Goal: Check status

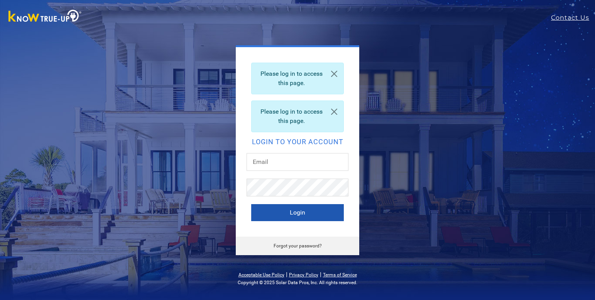
type input "mjharris1334@gmail.com"
click at [308, 212] on button "Login" at bounding box center [297, 212] width 93 height 17
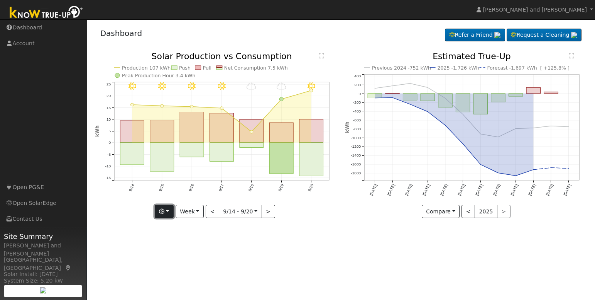
click at [164, 211] on icon "button" at bounding box center [161, 210] width 5 height 5
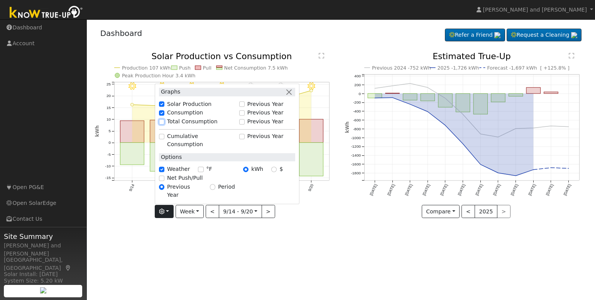
click at [164, 124] on input "Total Consumption" at bounding box center [161, 121] width 5 height 5
checkbox input "true"
click at [162, 181] on input "Net Push/Pull" at bounding box center [161, 177] width 5 height 5
checkbox input "true"
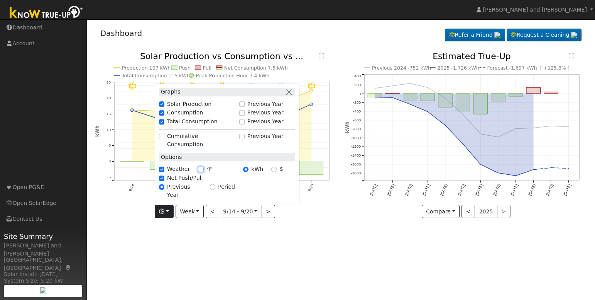
click at [199, 172] on input "°F" at bounding box center [200, 168] width 5 height 5
checkbox input "true"
click at [323, 235] on div "User Profile First name Last name Email Email Notifications No Emails No Emails…" at bounding box center [341, 159] width 508 height 280
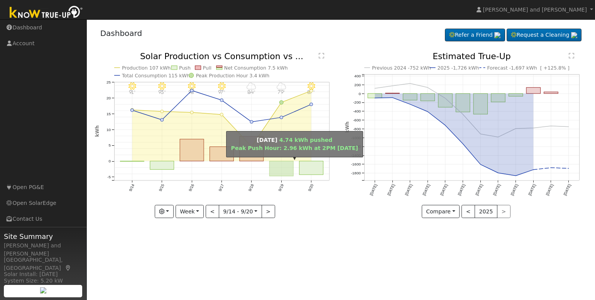
click at [276, 166] on rect "onclick=""" at bounding box center [281, 168] width 24 height 15
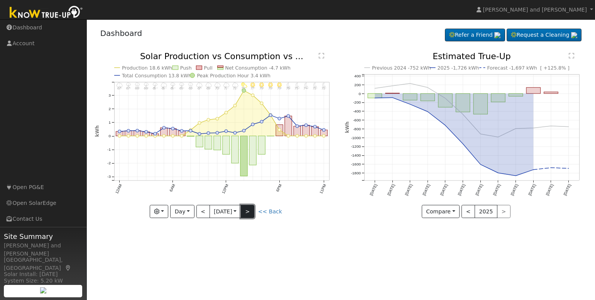
click at [252, 207] on button ">" at bounding box center [248, 211] width 14 height 13
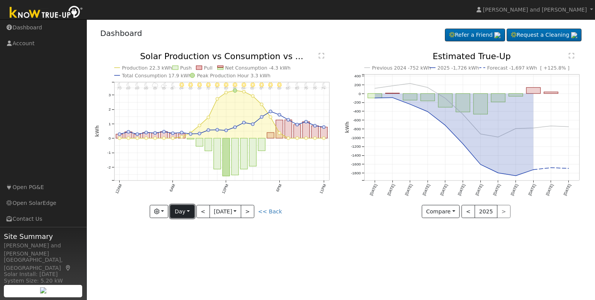
click at [177, 214] on button "Day" at bounding box center [182, 211] width 24 height 13
click at [187, 236] on link "Week" at bounding box center [198, 237] width 54 height 11
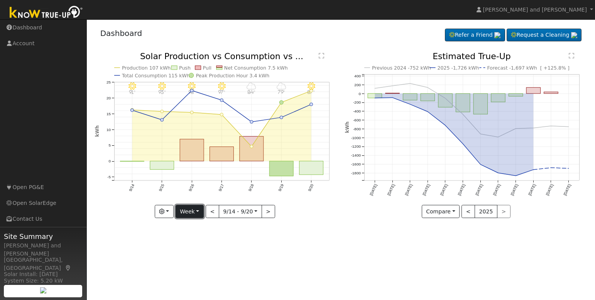
click at [193, 215] on button "Week" at bounding box center [190, 211] width 28 height 13
click at [198, 247] on link "Month" at bounding box center [203, 249] width 54 height 11
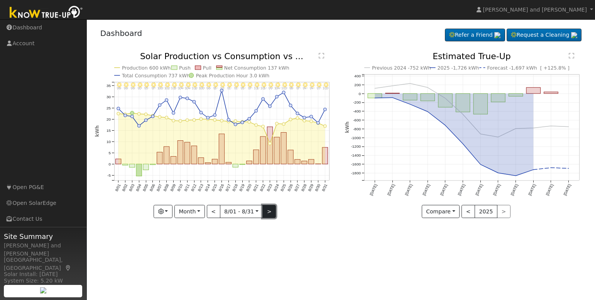
click at [269, 211] on button ">" at bounding box center [270, 211] width 14 height 13
type input "[DATE]"
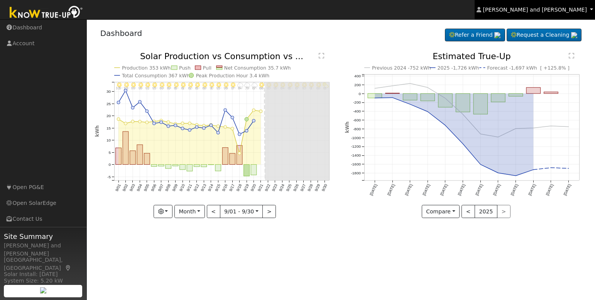
click at [540, 11] on span "[PERSON_NAME] and [PERSON_NAME]" at bounding box center [535, 10] width 104 height 6
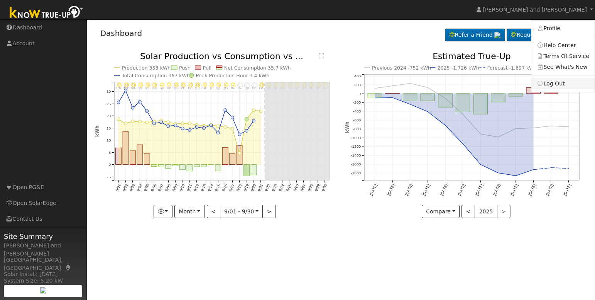
click at [561, 83] on link "Log Out" at bounding box center [563, 83] width 63 height 11
